Goal: Book appointment/travel/reservation

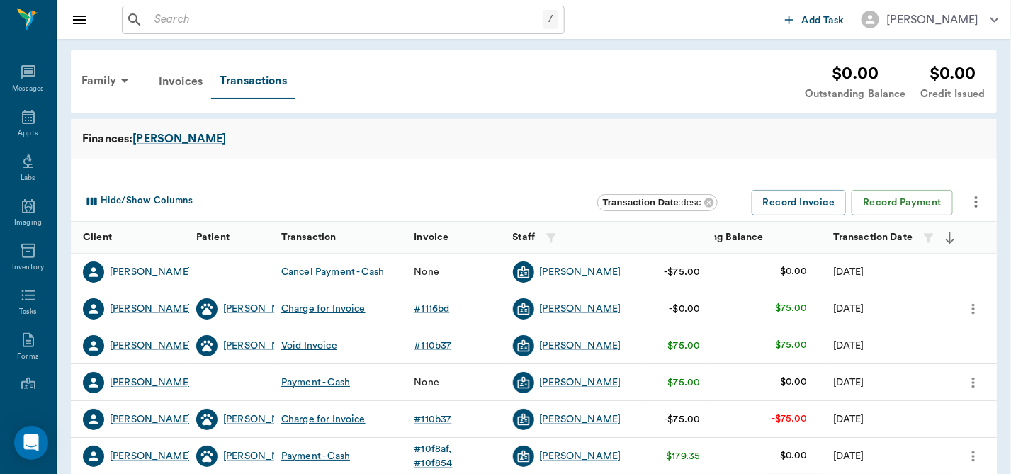
click at [366, 176] on div at bounding box center [534, 170] width 926 height 23
click at [25, 120] on icon at bounding box center [28, 117] width 13 height 14
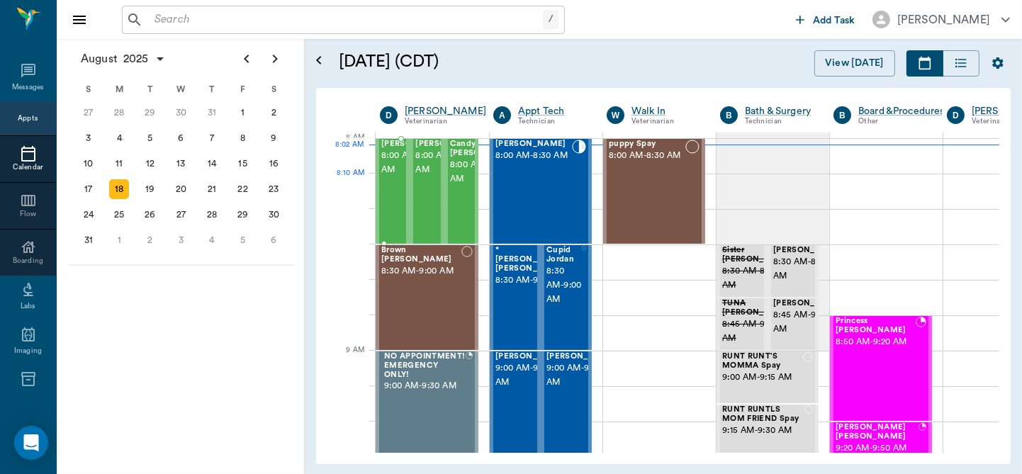
click at [393, 177] on span "8:00 AM - 8:30 AM" at bounding box center [416, 163] width 71 height 28
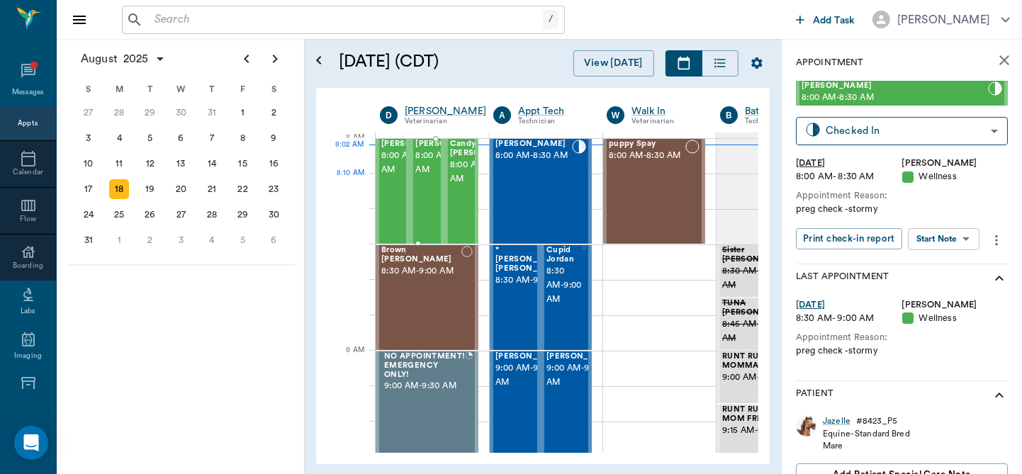
click at [425, 177] on span "8:00 AM - 8:30 AM" at bounding box center [450, 163] width 71 height 28
click at [459, 186] on span "8:00 AM - 8:30 AM" at bounding box center [485, 172] width 71 height 28
